Goal: Download file/media

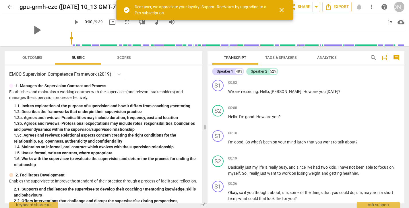
click at [281, 11] on span "close" at bounding box center [281, 10] width 7 height 7
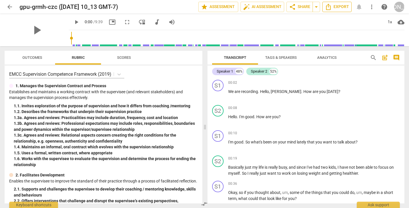
click at [341, 8] on span "Export" at bounding box center [337, 6] width 24 height 7
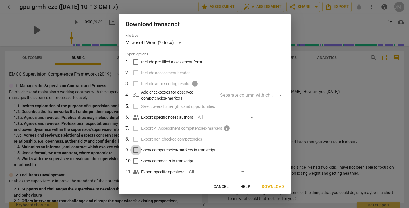
click at [136, 150] on input "Show competencies/markers in transcript" at bounding box center [135, 150] width 11 height 11
checkbox input "true"
click at [135, 161] on input "Show comments in transcript" at bounding box center [135, 161] width 11 height 11
checkbox input "true"
click at [136, 65] on input "Include pre-filled assessment form" at bounding box center [135, 62] width 11 height 11
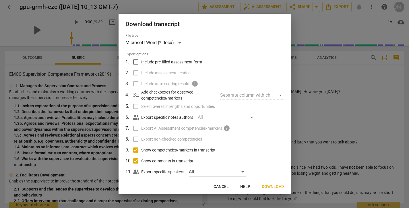
checkbox input "true"
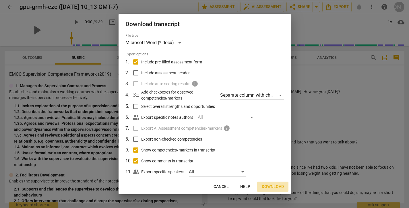
click at [267, 186] on span "Download" at bounding box center [273, 187] width 22 height 6
